Goal: Use online tool/utility: Utilize a website feature to perform a specific function

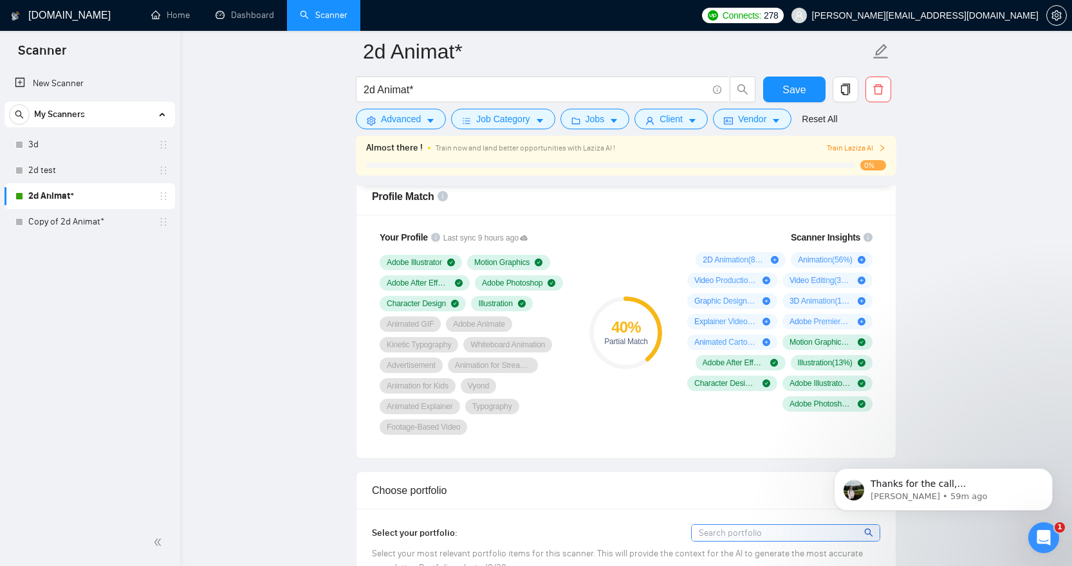
click at [873, 147] on span "Train Laziza AI" at bounding box center [856, 148] width 59 height 12
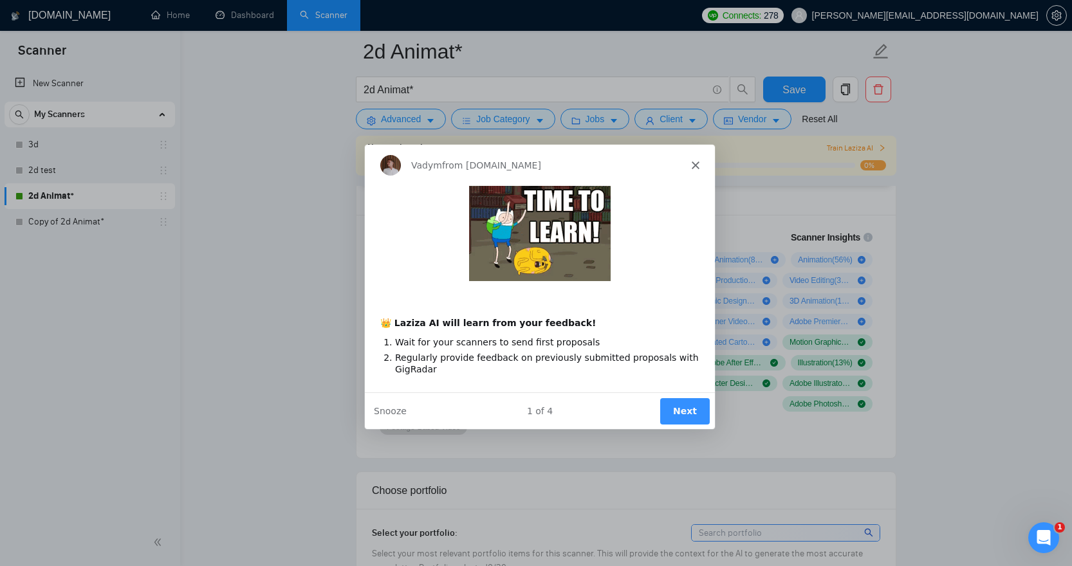
click at [681, 410] on button "Next" at bounding box center [684, 410] width 50 height 26
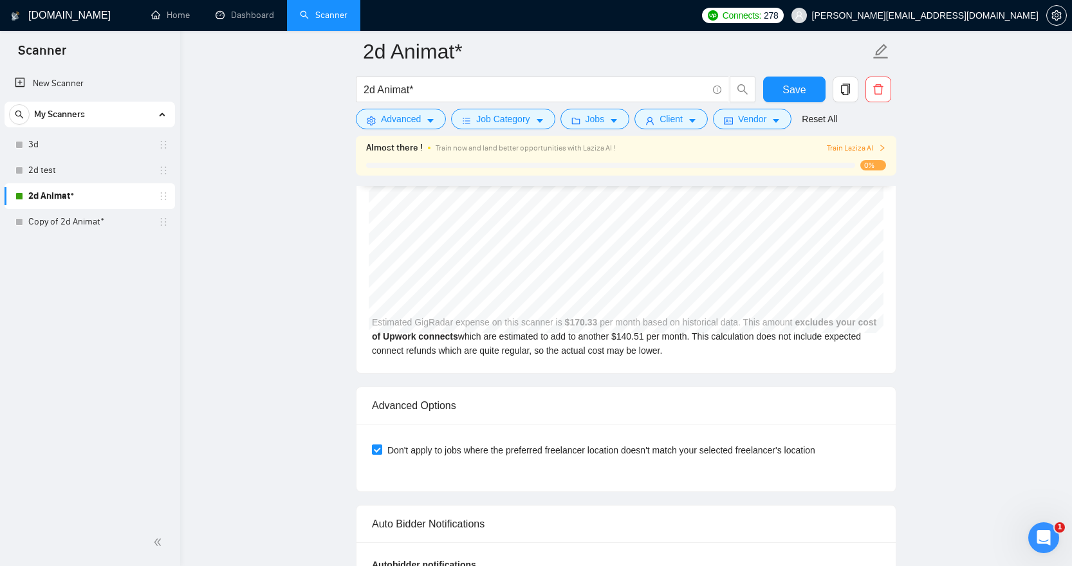
scroll to position [3051, 0]
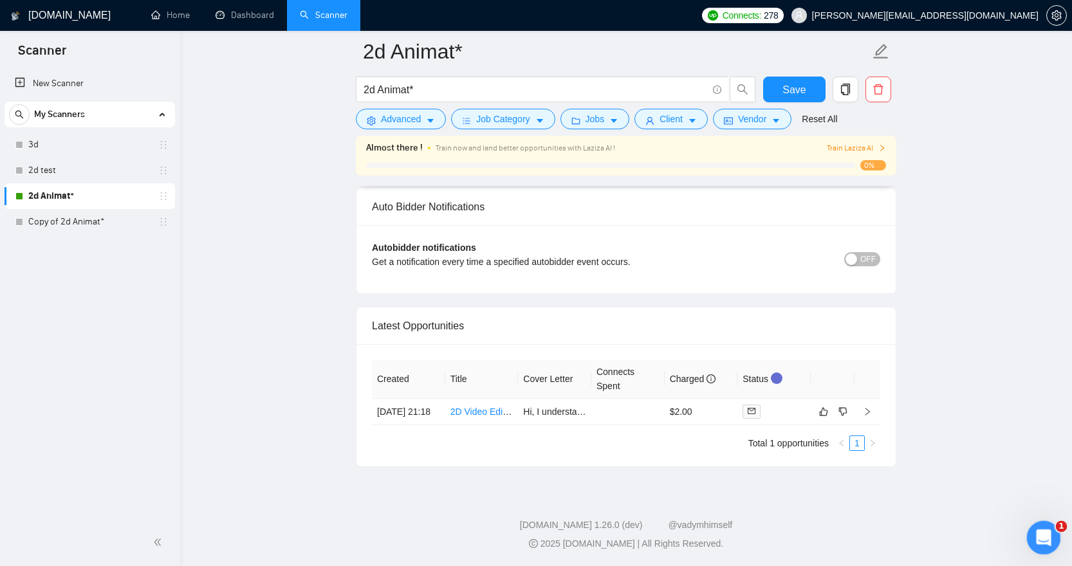
click at [1044, 522] on div "Open Intercom Messenger" at bounding box center [1041, 536] width 42 height 42
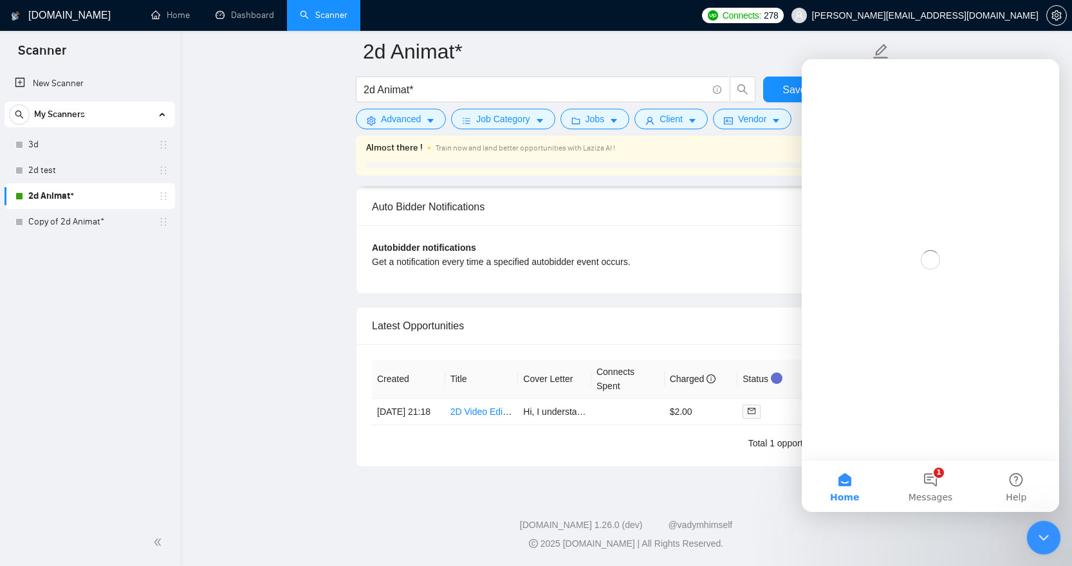
scroll to position [0, 0]
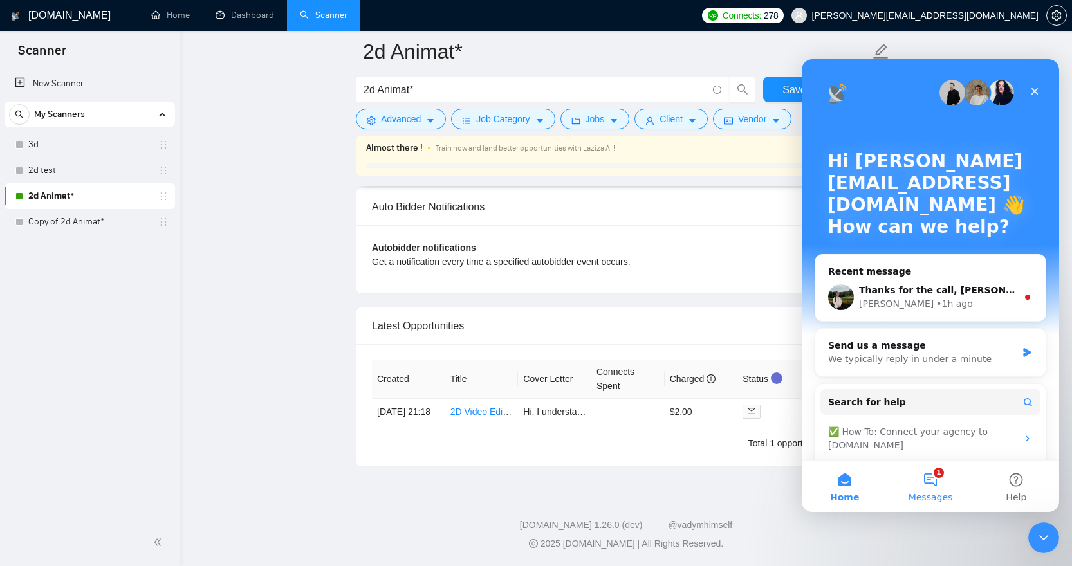
click at [938, 478] on button "1 Messages" at bounding box center [930, 486] width 86 height 51
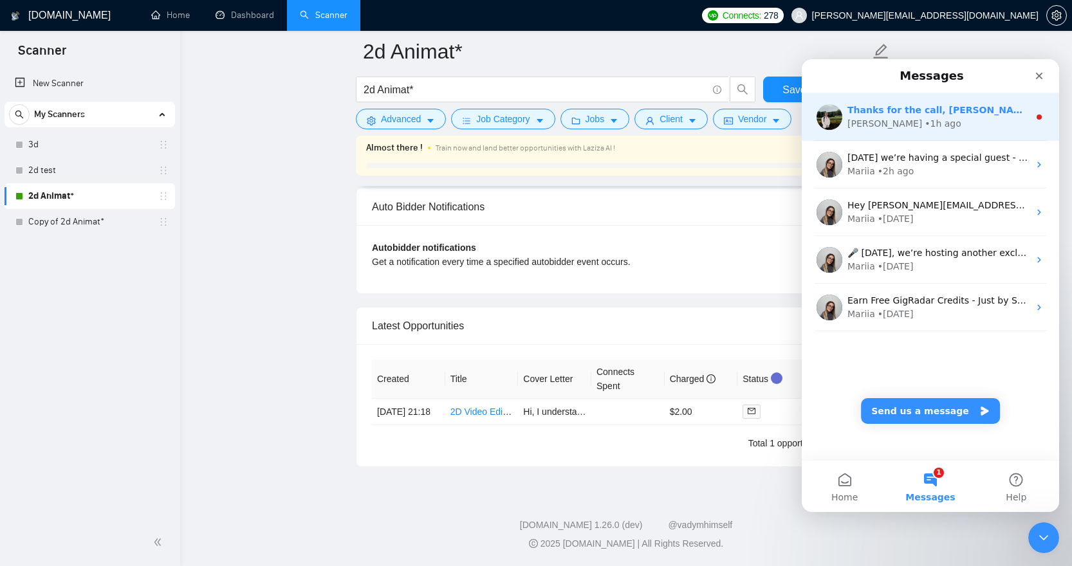
click at [922, 126] on div "Viktor • 1h ago" at bounding box center [937, 124] width 181 height 14
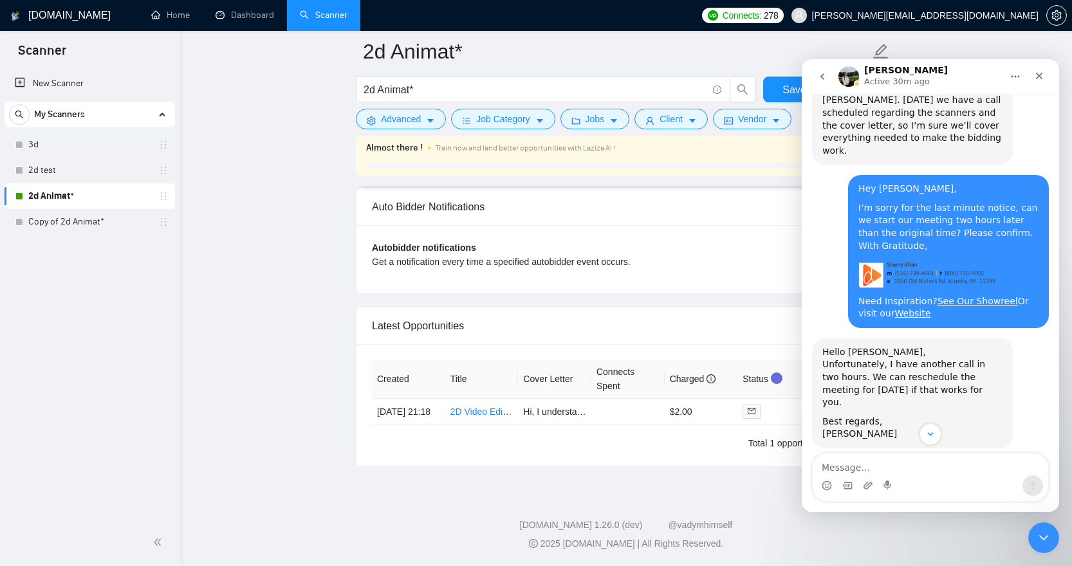
scroll to position [2210, 0]
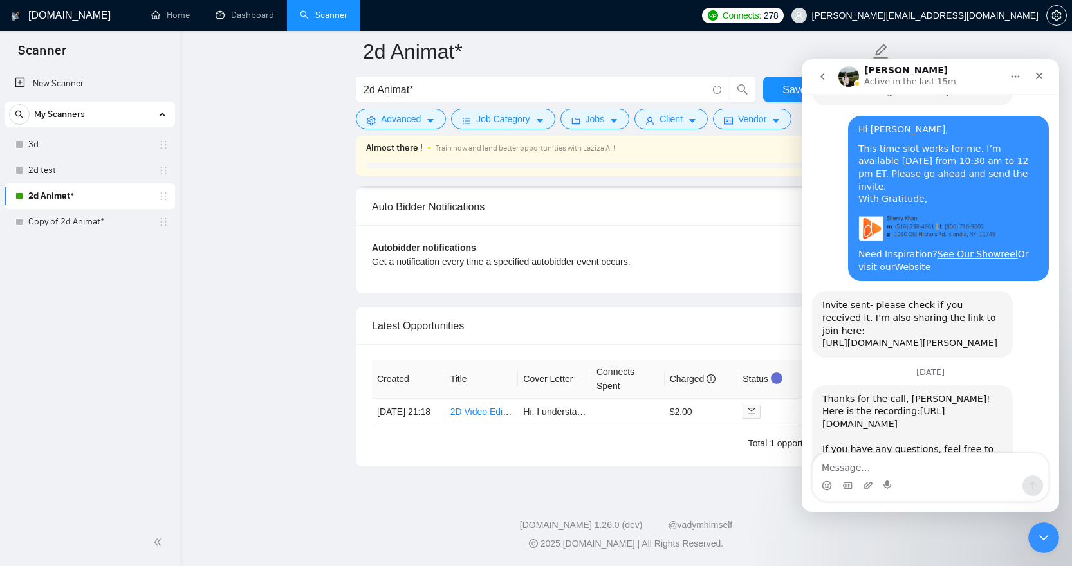
click at [883, 494] on link "https://www.trustpilot.com/review/gigradar.io" at bounding box center [897, 505] width 151 height 23
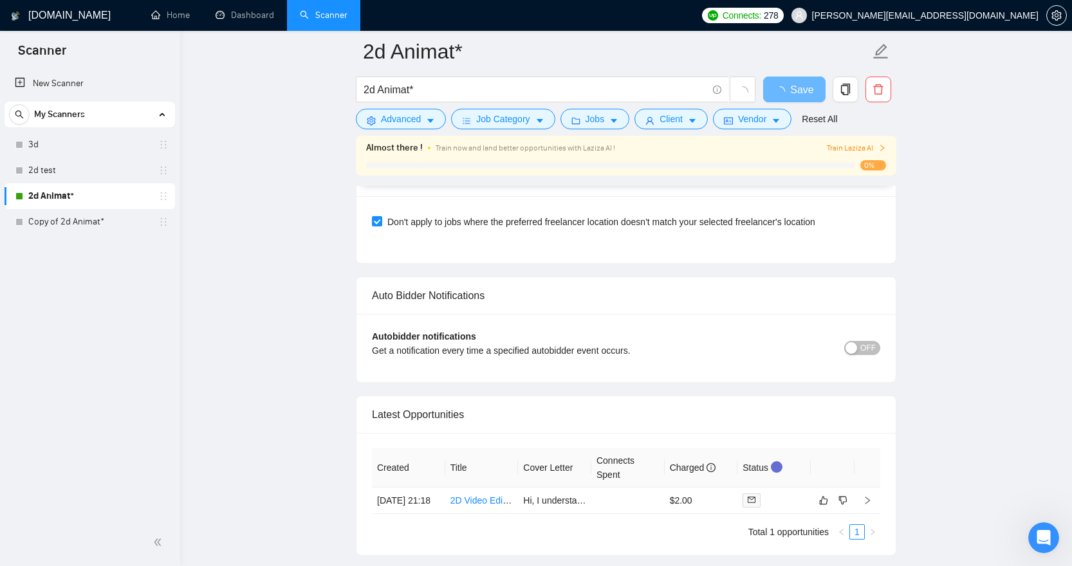
scroll to position [2910, 0]
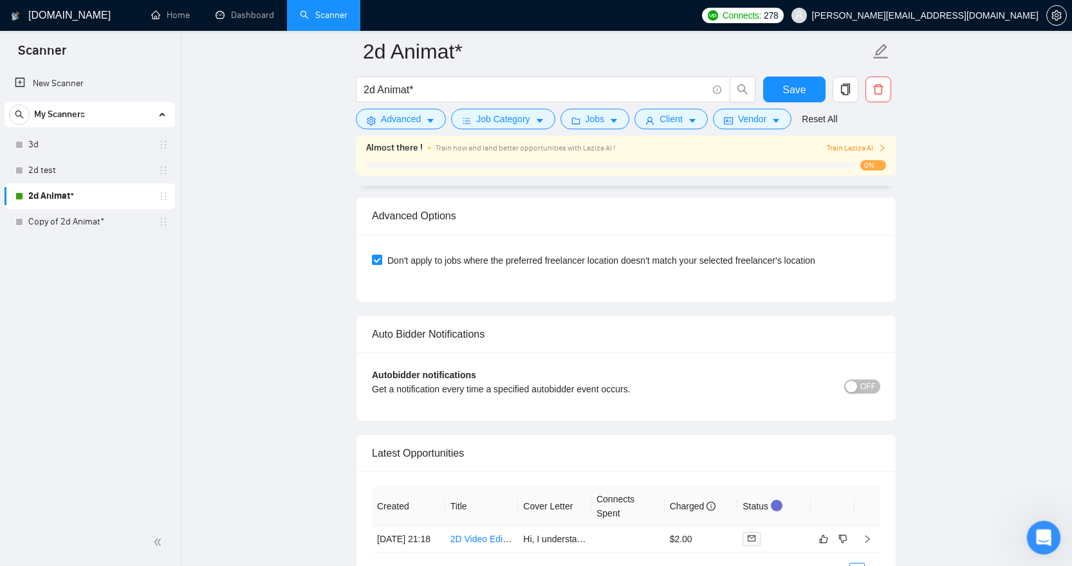
click at [1038, 542] on icon "Open Intercom Messenger" at bounding box center [1041, 536] width 21 height 21
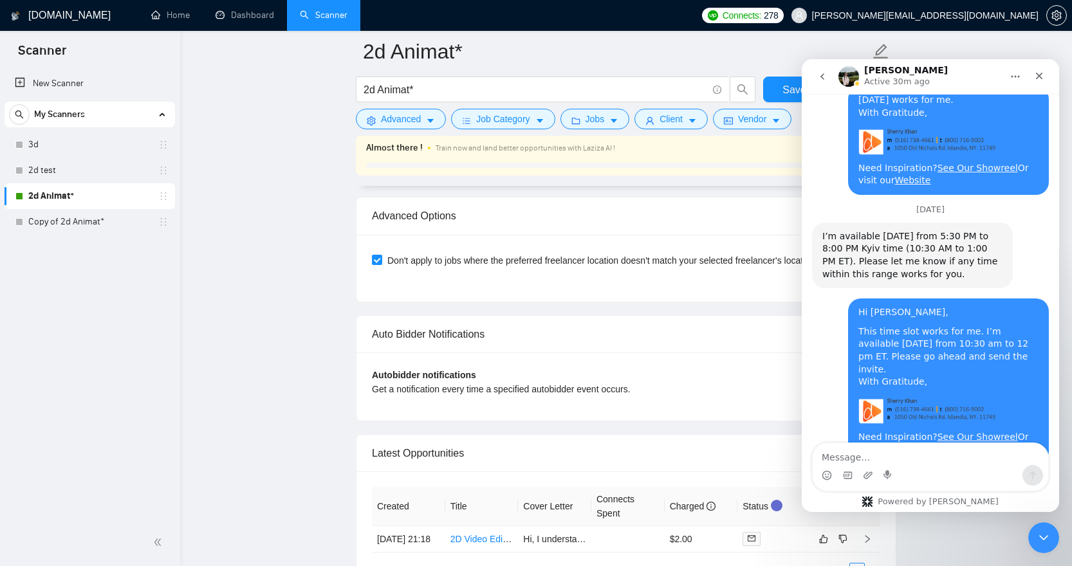
scroll to position [2026, 0]
